Goal: Transaction & Acquisition: Purchase product/service

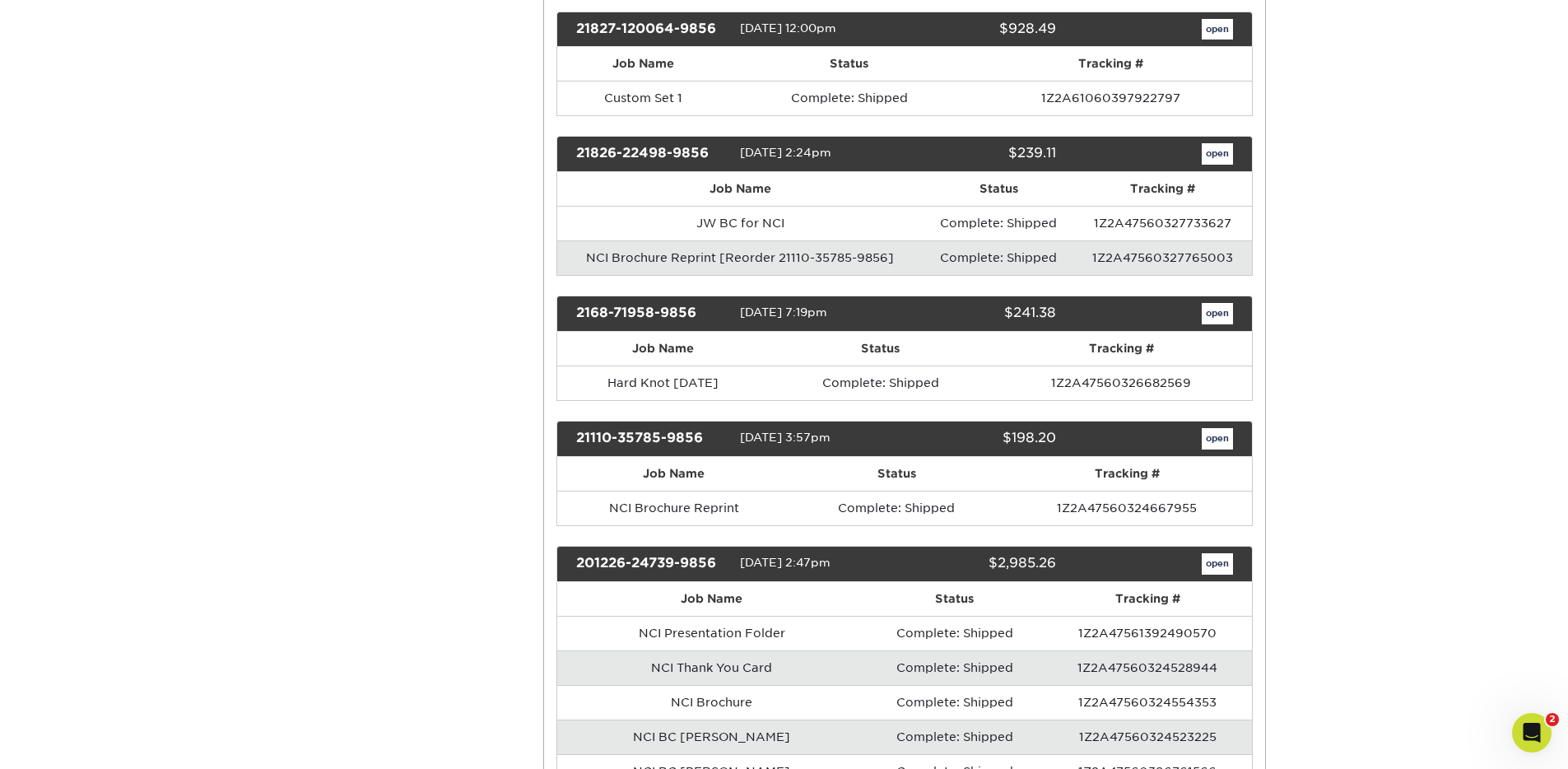
scroll to position [1709, 0]
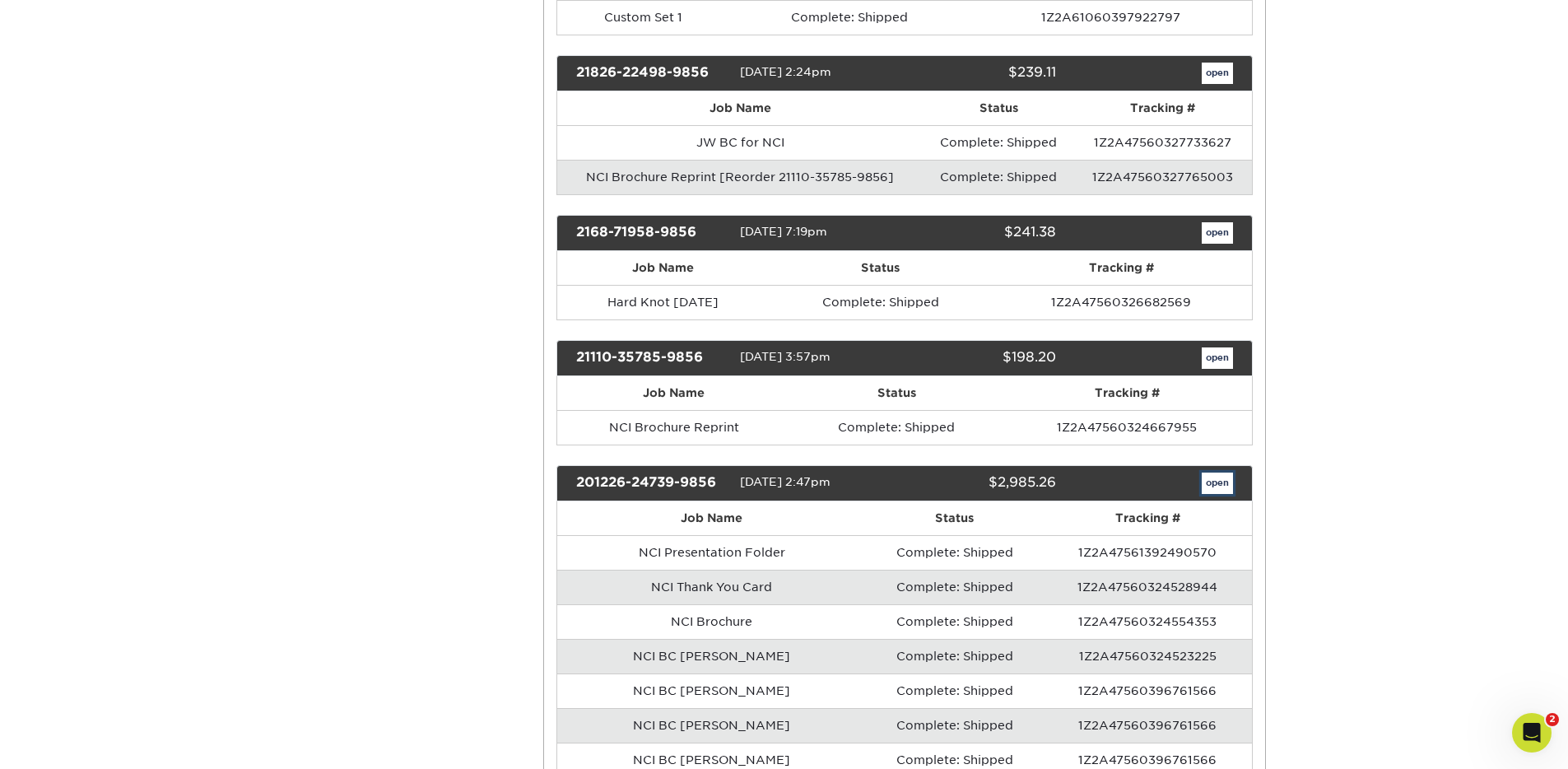
click at [1212, 484] on link "open" at bounding box center [1217, 483] width 32 height 21
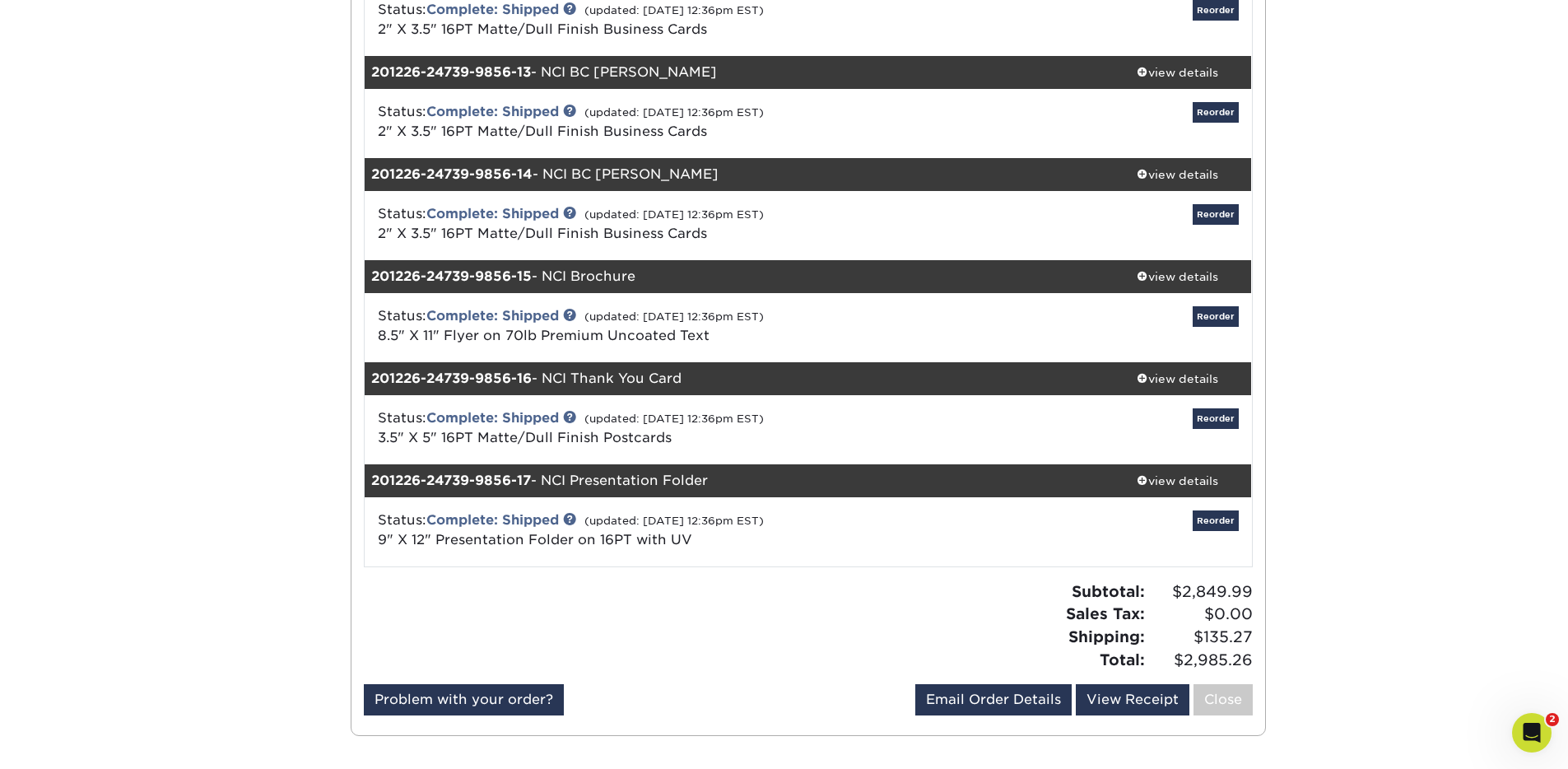
scroll to position [1425, 0]
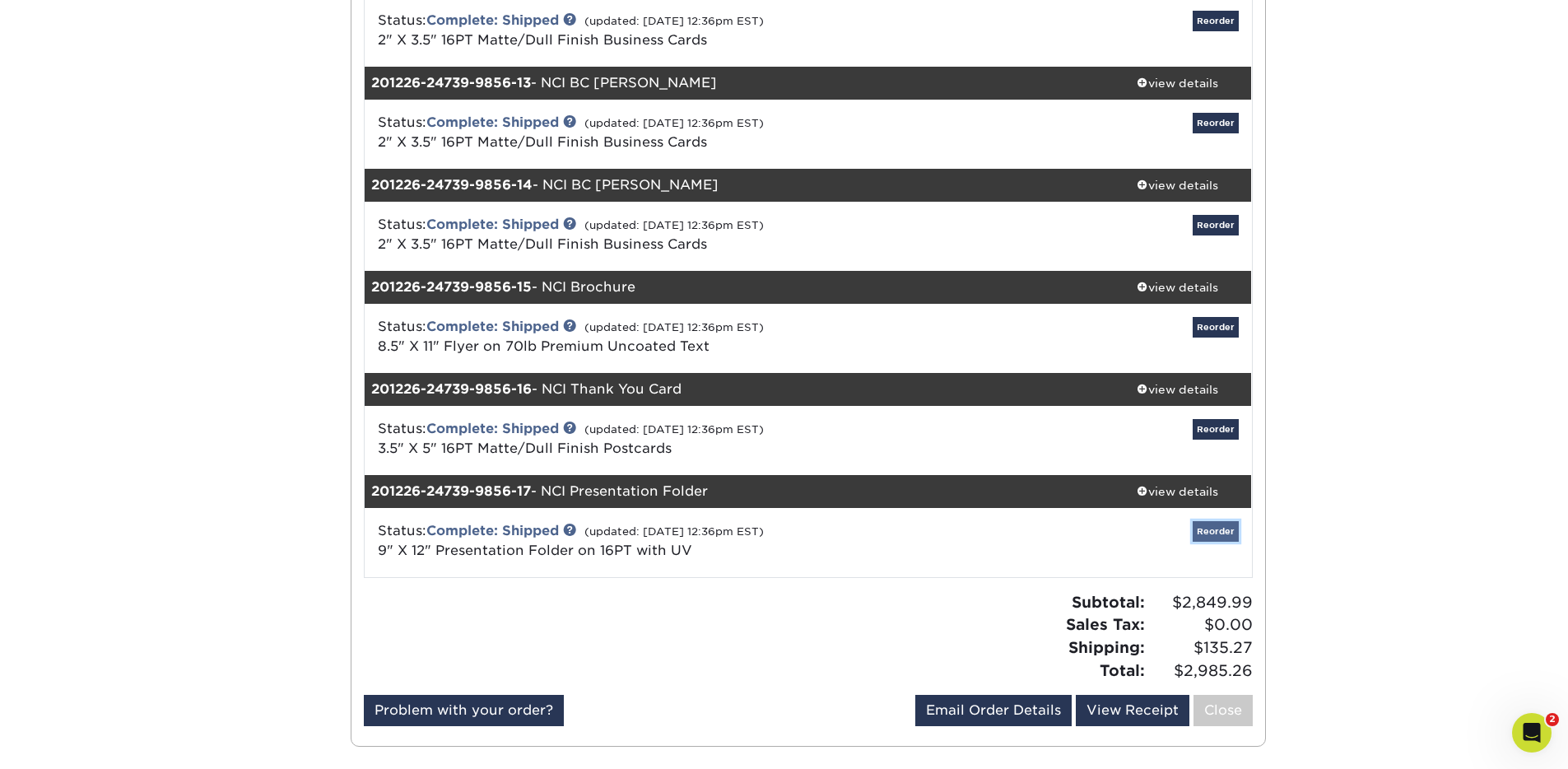
click at [1218, 530] on link "Reorder" at bounding box center [1215, 531] width 46 height 21
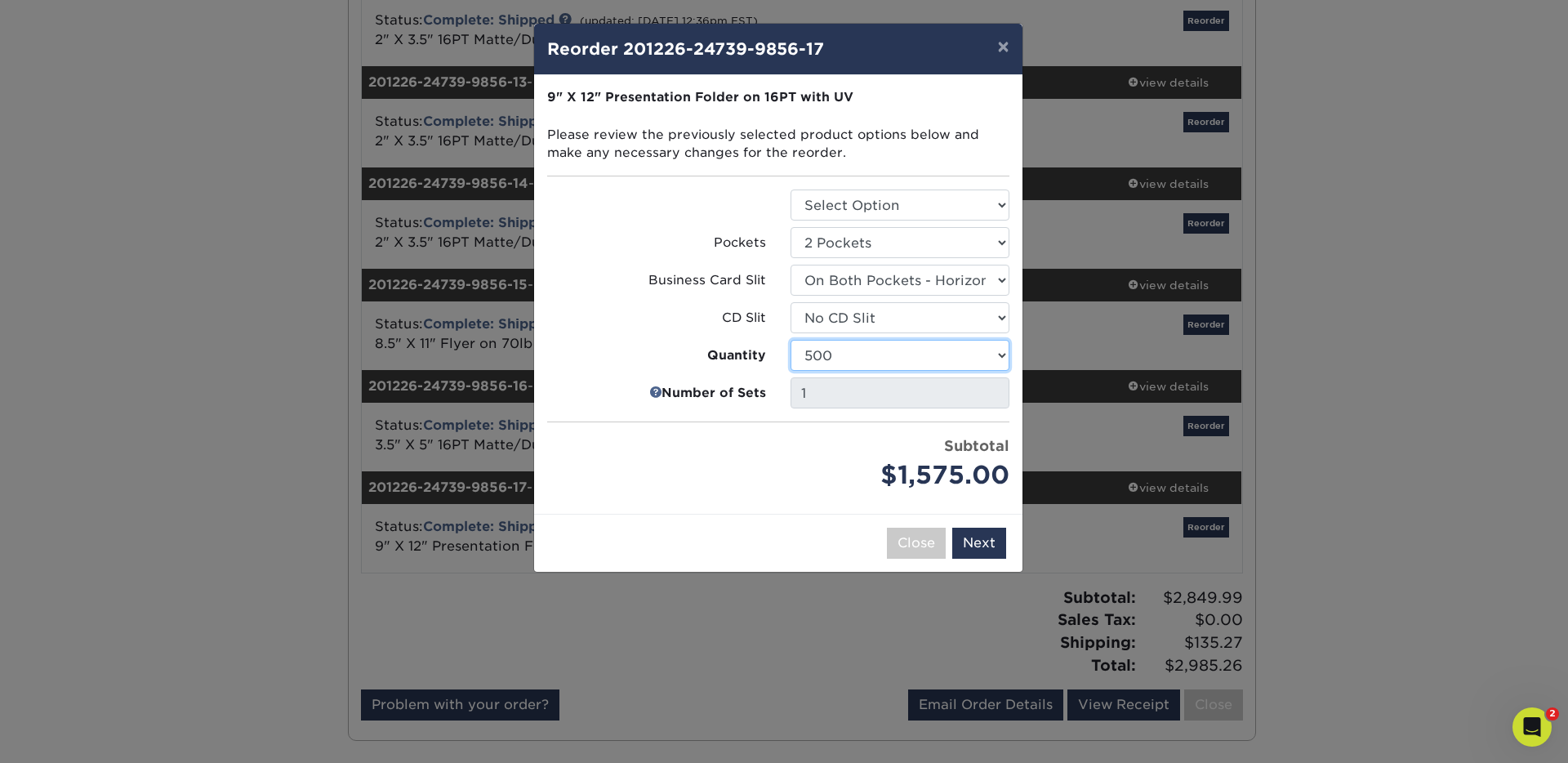
click at [1000, 354] on select "250 500 1000 2500 5000 10000 15000 20000 25000" at bounding box center [900, 354] width 219 height 31
select select "52e3d710-0e8f-4d4d-8560-7d4d8655be69"
click at [791, 339] on select "250 500 1000 2500 5000 10000 15000 20000 25000" at bounding box center [900, 354] width 219 height 31
click at [174, 108] on div "× Reorder 201226-24739-9856-17 Please select all options to continue. Only quan…" at bounding box center [784, 381] width 1568 height 763
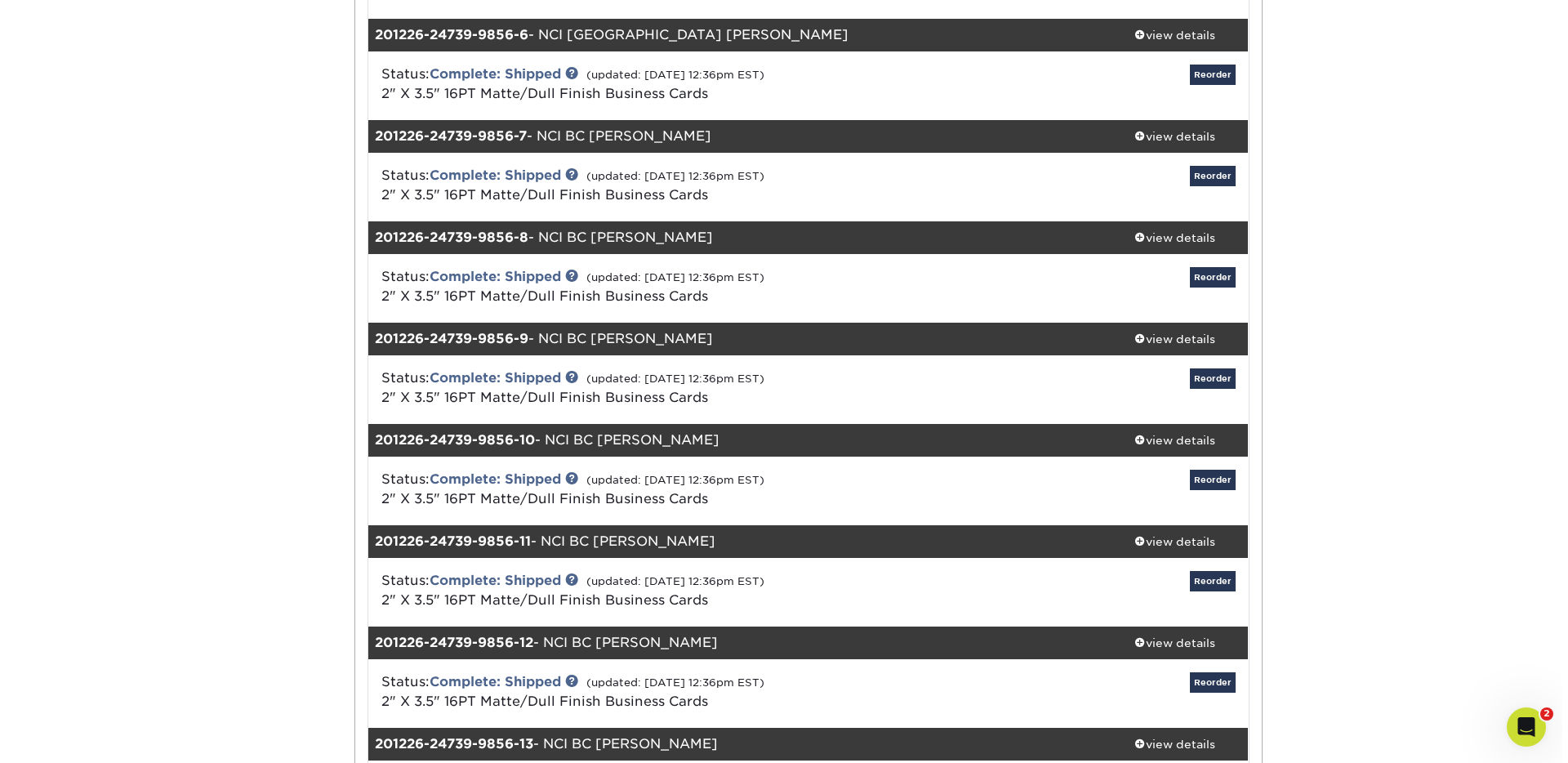
scroll to position [1625, 0]
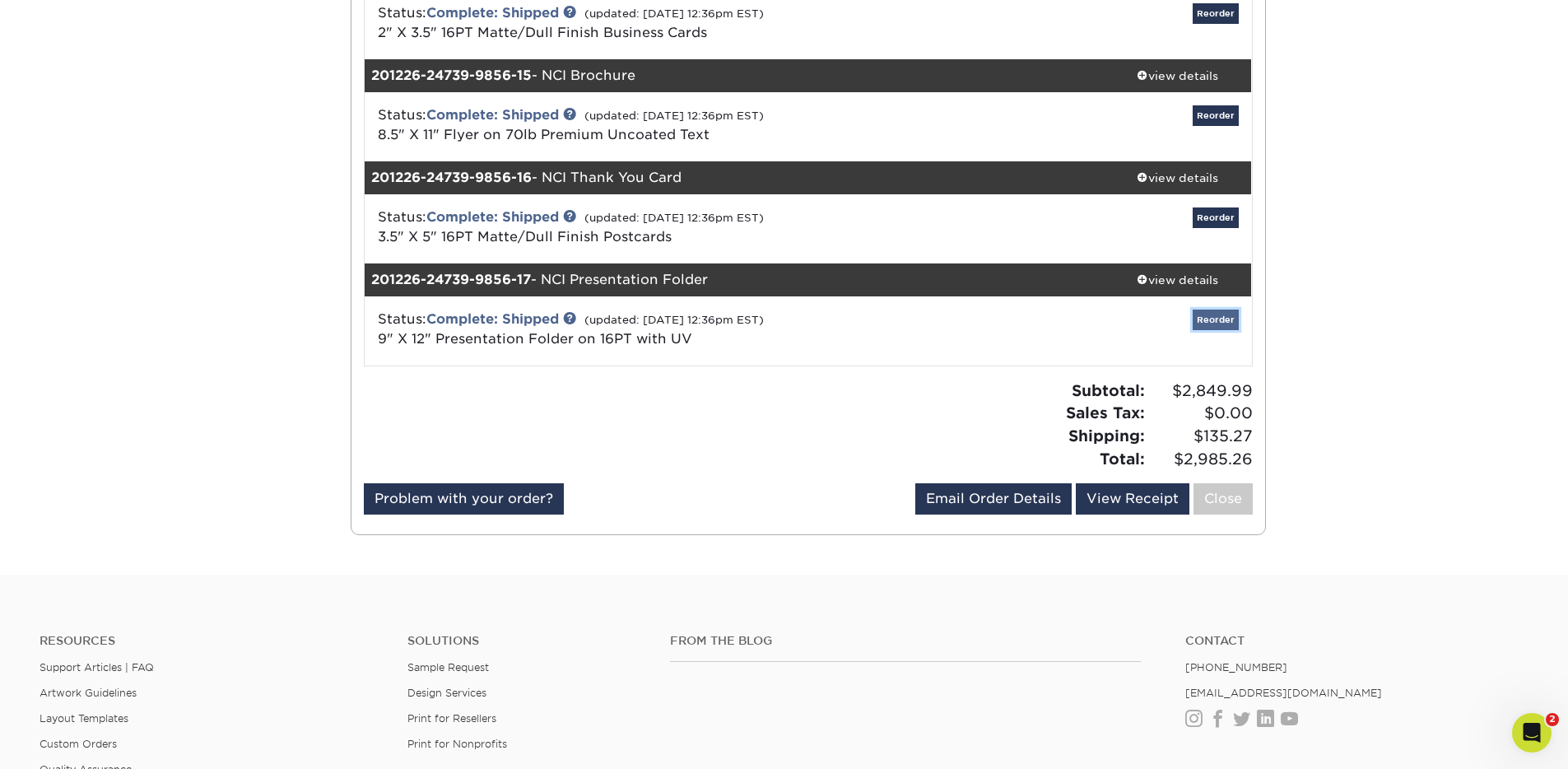
click at [1225, 317] on link "Reorder" at bounding box center [1215, 320] width 46 height 21
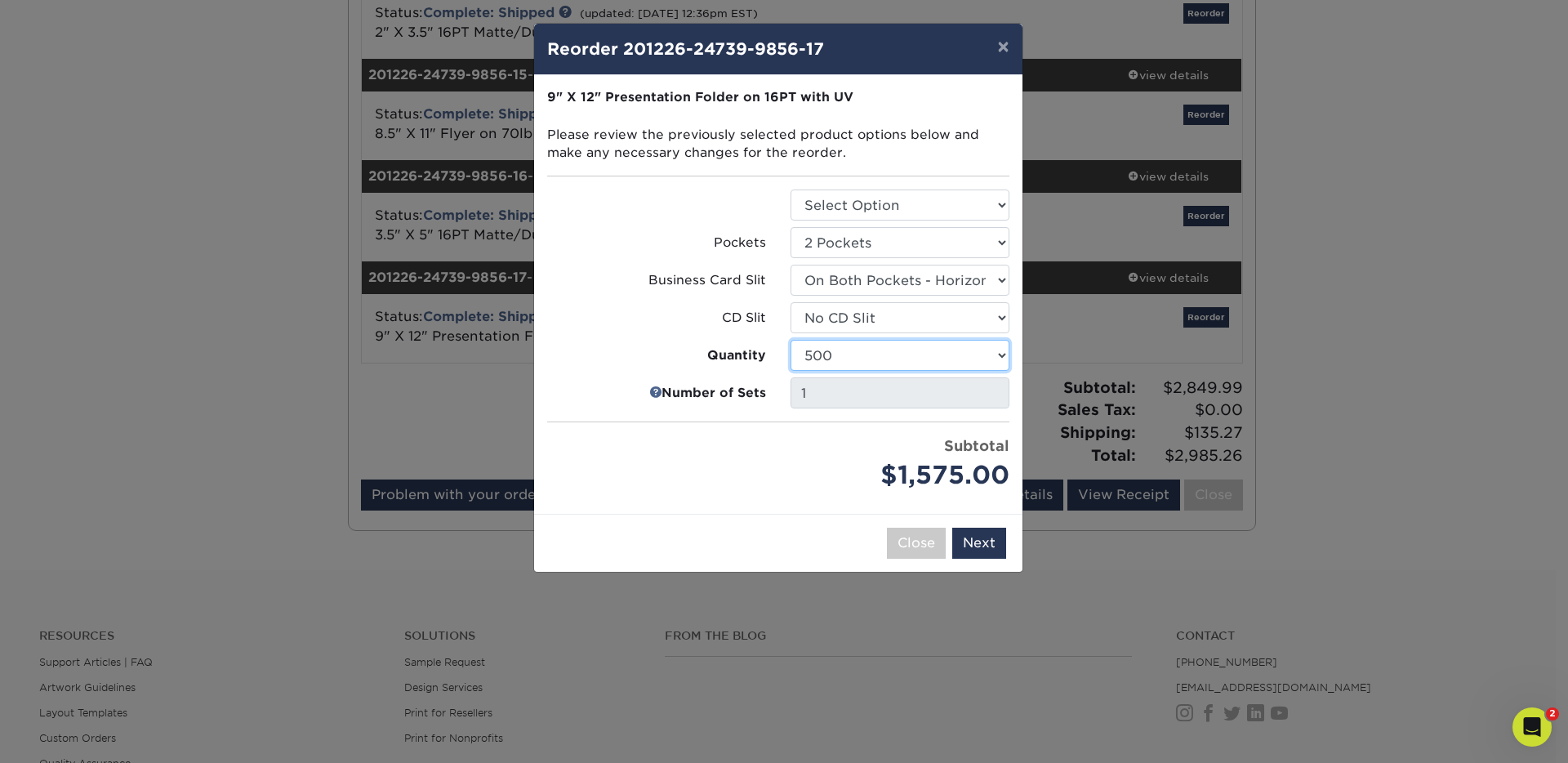
click at [870, 349] on select "250 500 1000 2500 5000 10000 15000 20000 25000" at bounding box center [900, 354] width 219 height 31
click at [791, 339] on select "250 500 1000 2500 5000 10000 15000 20000 25000" at bounding box center [900, 354] width 219 height 31
drag, startPoint x: 983, startPoint y: 545, endPoint x: 709, endPoint y: 540, distance: 274.0
click at [709, 540] on div "Close Back Next Add to Cart" at bounding box center [777, 542] width 488 height 58
click at [753, 540] on div "Close Back Next Add to Cart" at bounding box center [777, 542] width 488 height 58
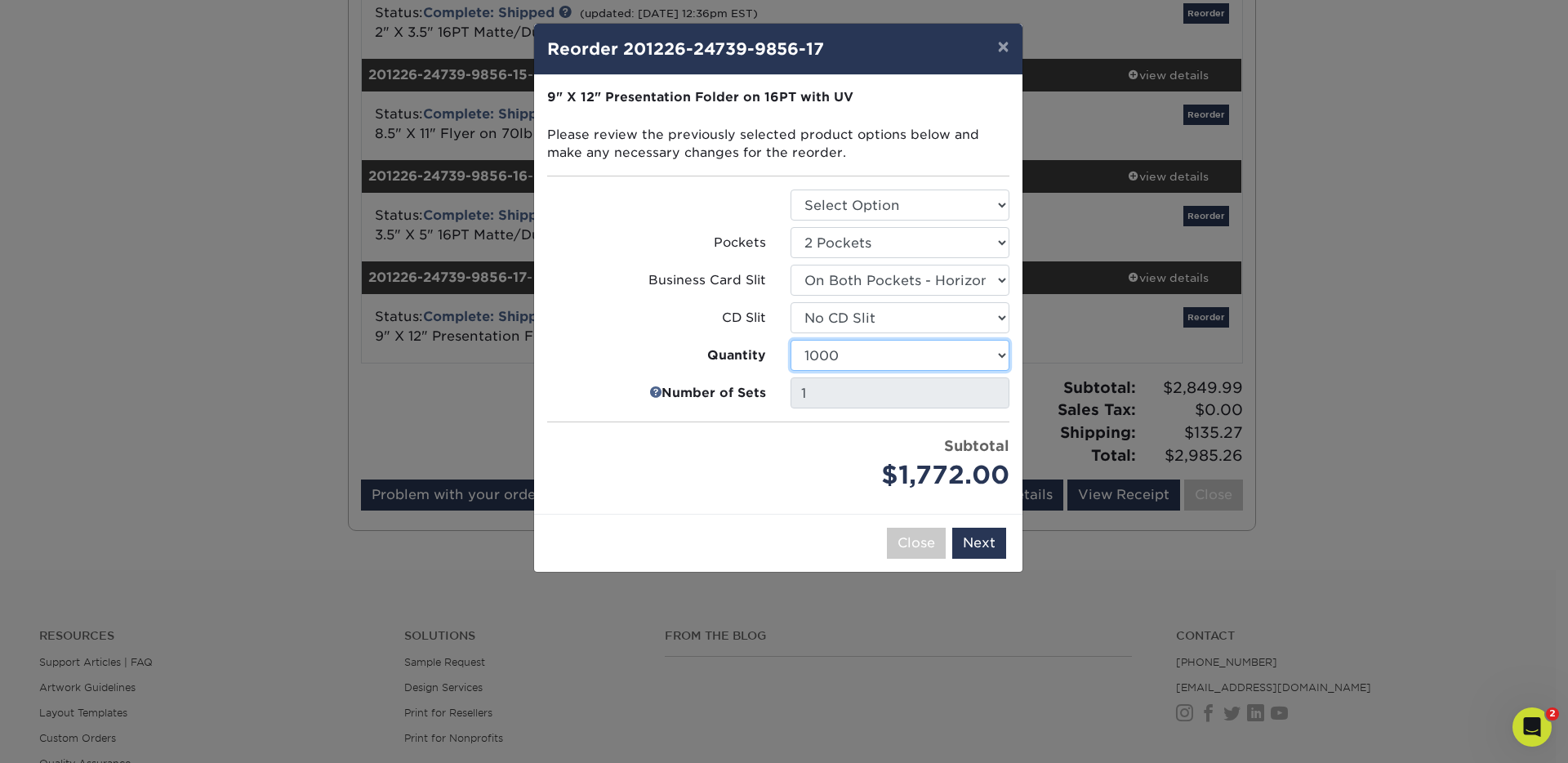
click at [1005, 356] on select "250 500 1000 2500 5000 10000 15000 20000 25000" at bounding box center [900, 354] width 219 height 31
select select "02d8d163-ee8f-41cc-acce-9863ad0deb38"
click at [791, 339] on select "250 500 1000 2500 5000 10000 15000 20000 25000" at bounding box center [900, 354] width 219 height 31
click at [689, 504] on div "Please select all options to continue. Only quantities that can be shipped to t…" at bounding box center [777, 294] width 488 height 439
click at [986, 539] on button "Next" at bounding box center [979, 543] width 54 height 31
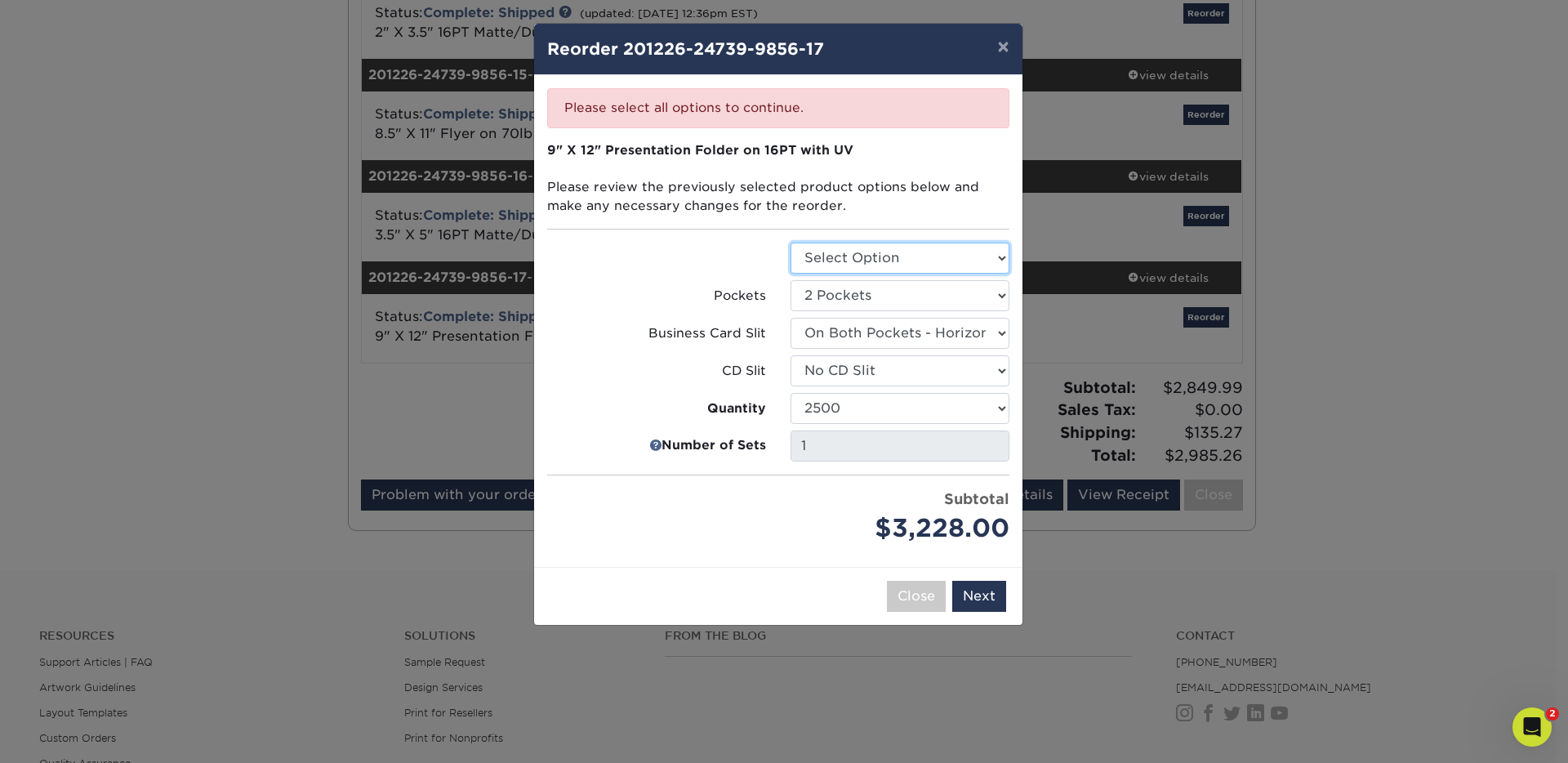
click at [892, 261] on select "Select Option Presentation Folders" at bounding box center [900, 258] width 219 height 31
select select "57f7a581-ec4a-49d7-930d-eb044a1d12ac"
click at [791, 243] on select "Select Option Presentation Folders" at bounding box center [900, 258] width 219 height 31
click at [871, 330] on select "Select Option No Business Card Slits On Right (Back) Pocket - Vertical On Right…" at bounding box center [900, 333] width 219 height 31
click at [791, 318] on select "Select Option No Business Card Slits On Right (Back) Pocket - Vertical On Right…" at bounding box center [900, 333] width 219 height 31
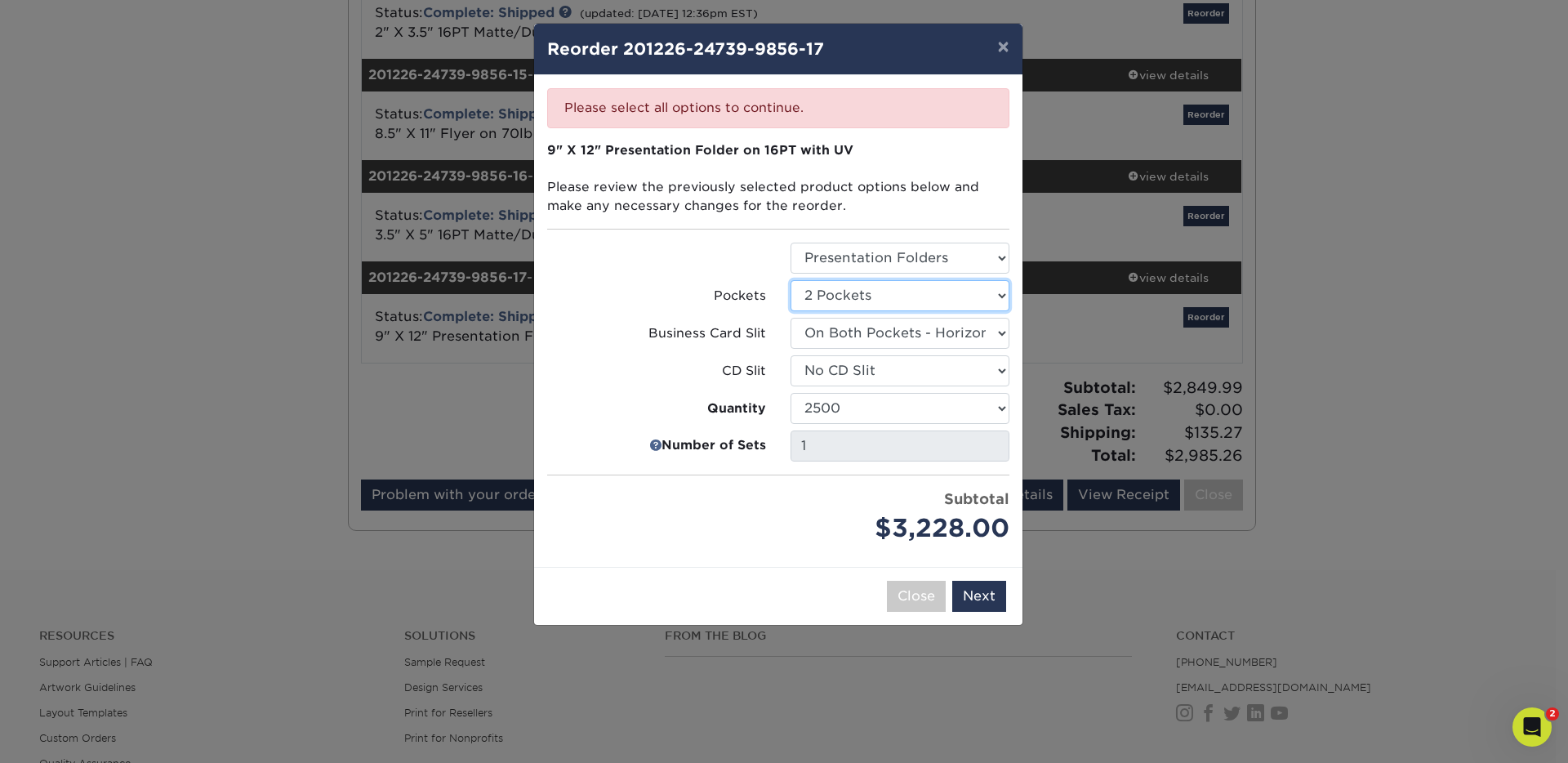
click at [878, 296] on select "Select Option 1 Pocket on the Left (Front) Side 1 Pocket on the Right (Back) Si…" at bounding box center [900, 296] width 219 height 31
click at [791, 281] on select "Select Option 1 Pocket on the Left (Front) Side 1 Pocket on the Right (Back) Si…" at bounding box center [900, 296] width 219 height 31
click at [975, 593] on button "Next" at bounding box center [979, 596] width 54 height 31
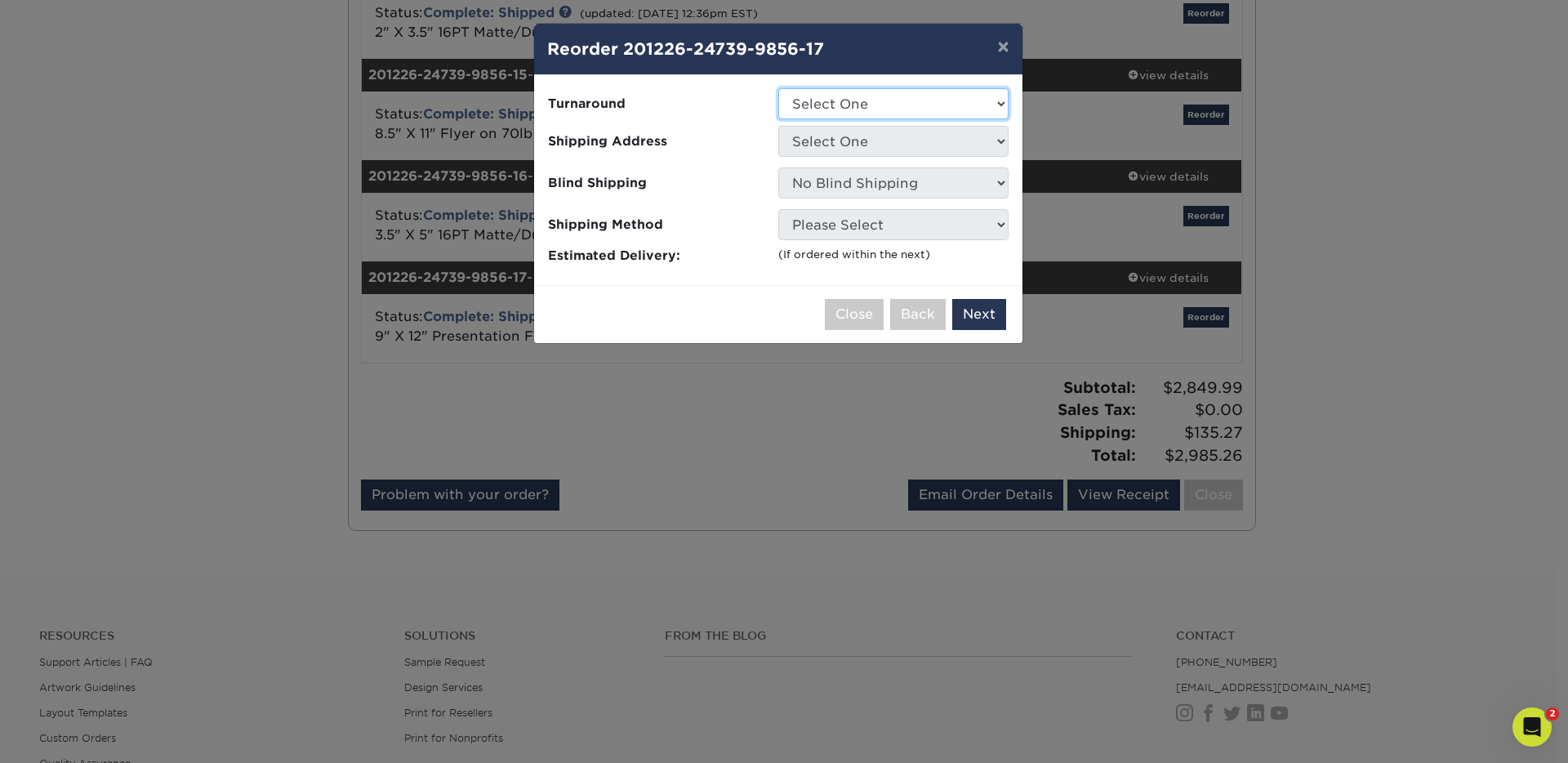
click at [914, 107] on select "Select One 2-4 Business Days 2 Day" at bounding box center [893, 103] width 230 height 31
select select "45a30acb-6a9e-4826-a98b-58841117cae0"
click at [778, 88] on select "Select One 2-4 Business Days 2 Day" at bounding box center [893, 103] width 230 height 31
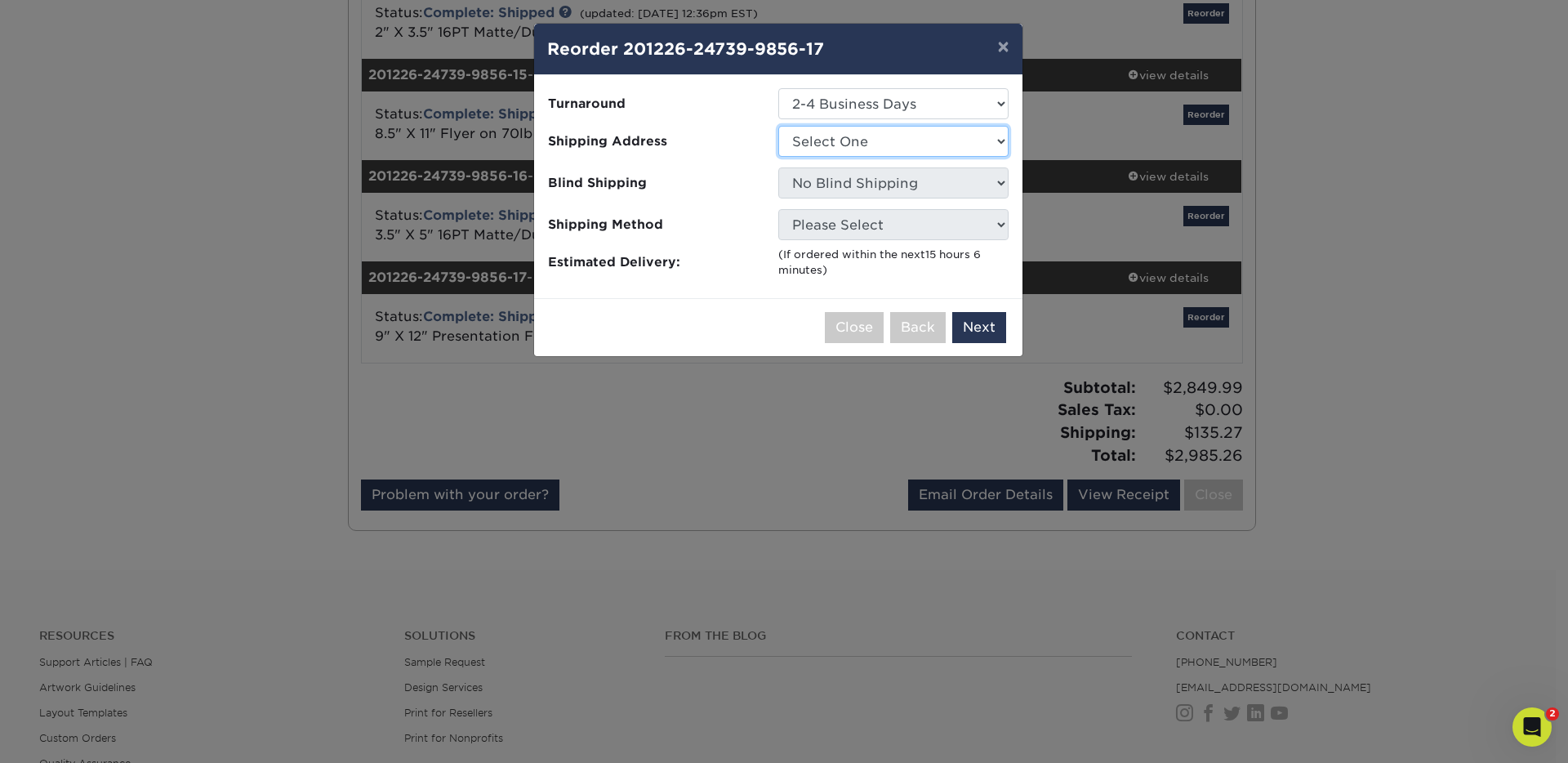
click at [894, 142] on select "Select One AFFL [PERSON_NAME] Mobile Homes [PERSON_NAME] Skirting [PERSON_NAME]…" at bounding box center [893, 141] width 230 height 31
select select "199092"
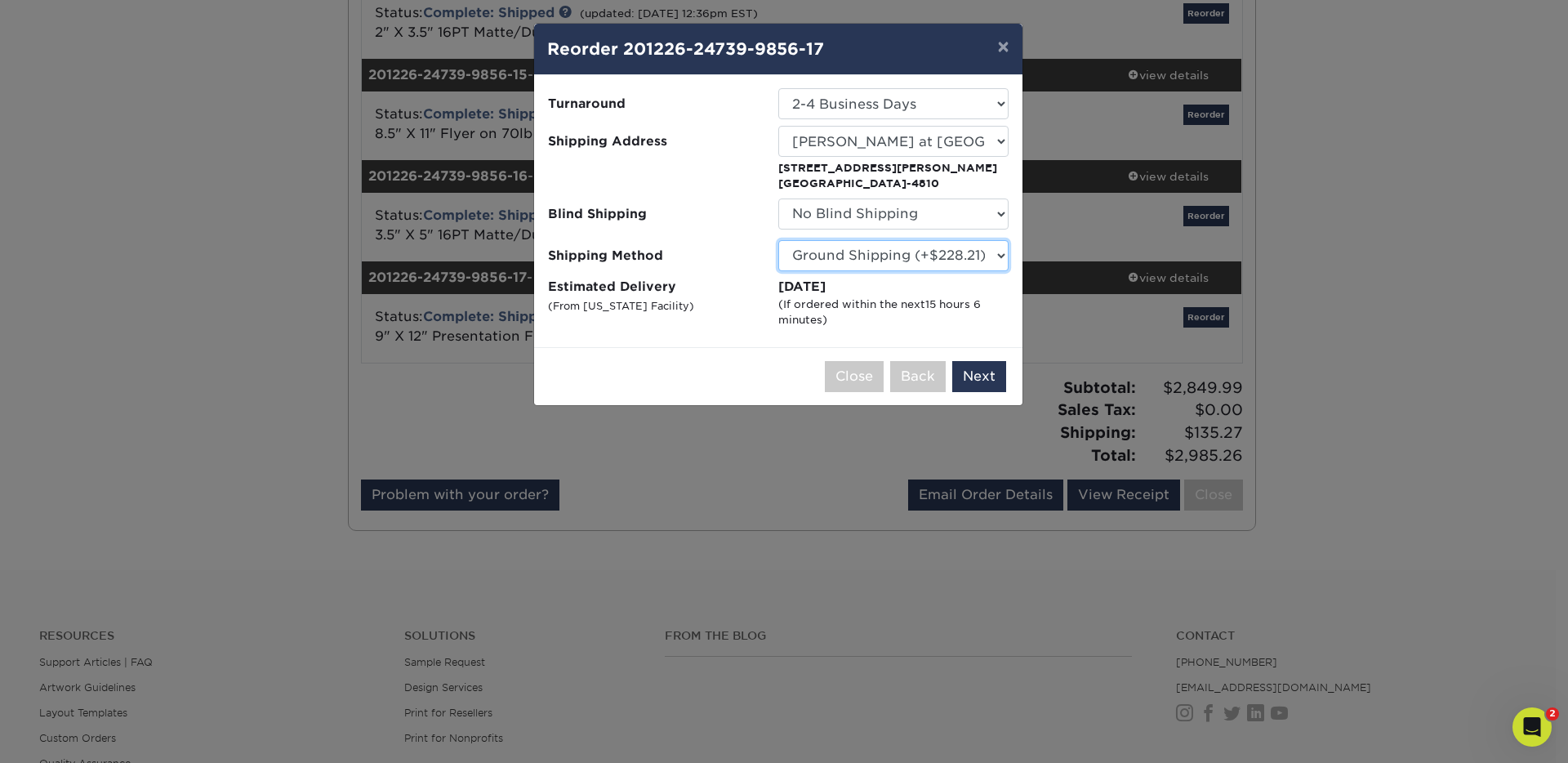
click at [842, 253] on select "Please Select Ground Shipping (+$228.21) 3 Day Shipping Service (+$332.67) 2 Da…" at bounding box center [893, 255] width 230 height 31
click at [778, 240] on select "Please Select Ground Shipping (+$228.21) 3 Day Shipping Service (+$332.67) 2 Da…" at bounding box center [893, 255] width 230 height 31
click at [844, 215] on select "No Blind Shipping AFFL [PERSON_NAME] Mobile Homes [PERSON_NAME] Skirting [PERSO…" at bounding box center [893, 213] width 230 height 31
select select "160504"
click at [778, 198] on select "No Blind Shipping AFFL [PERSON_NAME] Mobile Homes [PERSON_NAME] Skirting [PERSO…" at bounding box center [893, 213] width 230 height 31
